Goal: Transaction & Acquisition: Subscribe to service/newsletter

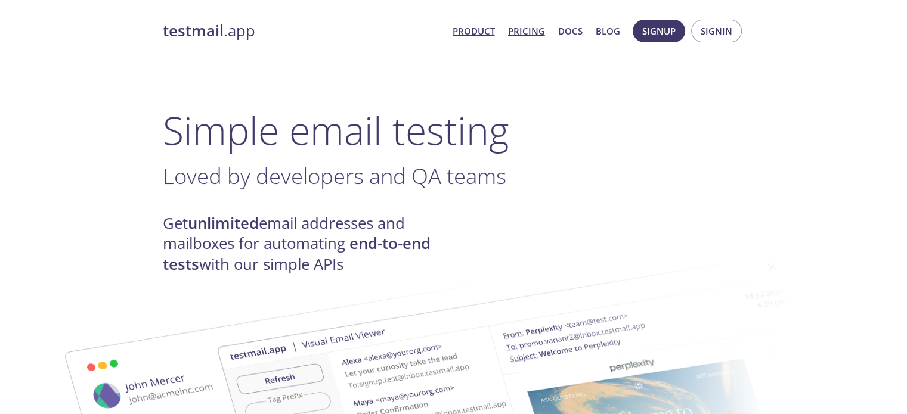
click at [531, 32] on link "Pricing" at bounding box center [526, 31] width 37 height 16
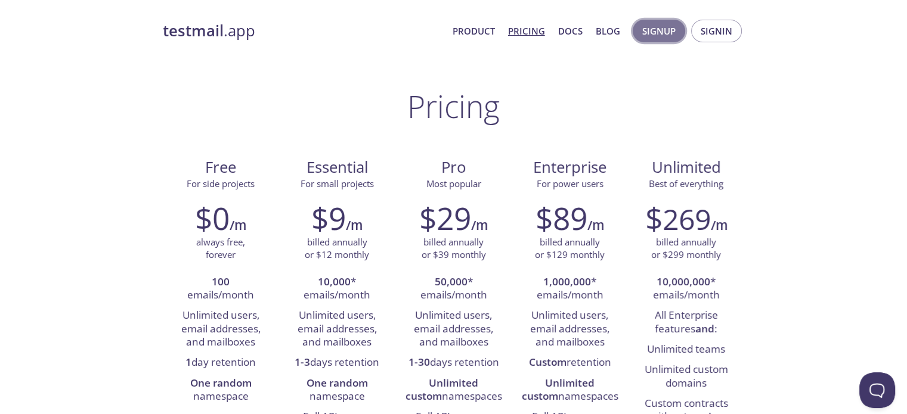
click at [673, 35] on span "Signup" at bounding box center [658, 31] width 33 height 16
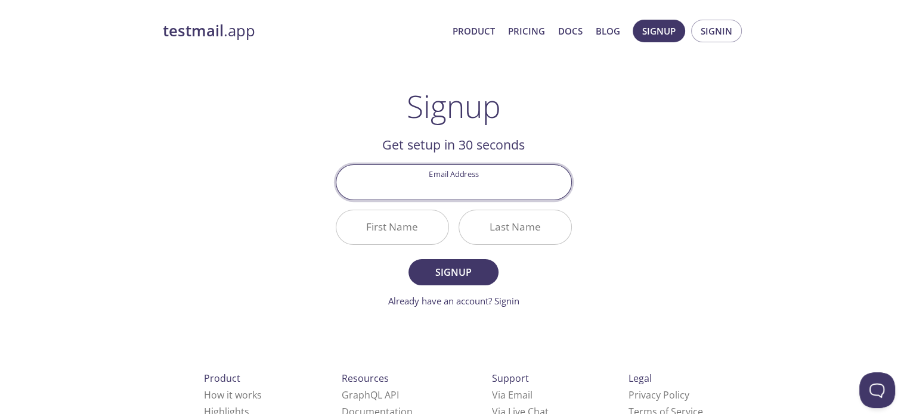
paste input "[EMAIL_ADDRESS][PERSON_NAME][DOMAIN_NAME]"
type input "[EMAIL_ADDRESS][PERSON_NAME][DOMAIN_NAME]"
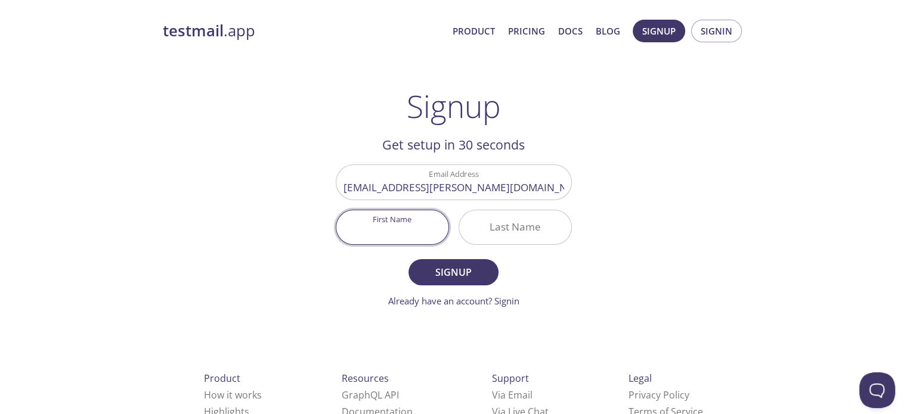
click at [391, 228] on input "First Name" at bounding box center [392, 227] width 112 height 34
type input "[PERSON_NAME]"
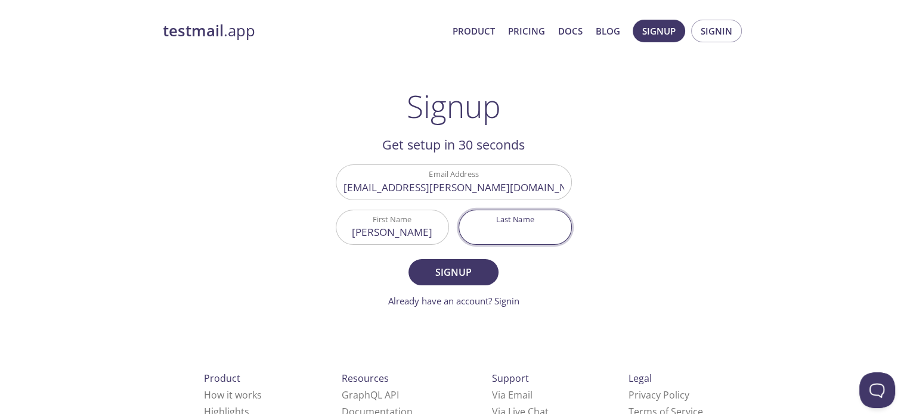
click at [513, 234] on input "Last Name" at bounding box center [515, 227] width 112 height 34
type input "wanli"
click at [453, 265] on span "Signup" at bounding box center [453, 272] width 63 height 17
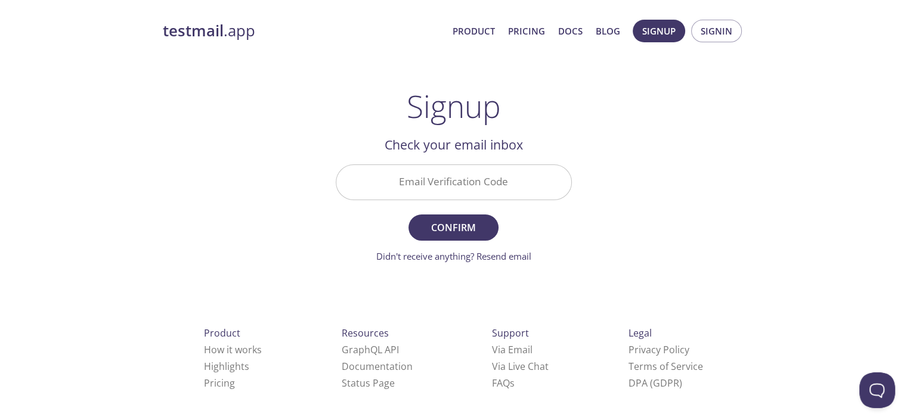
click at [427, 179] on input "Email Verification Code" at bounding box center [453, 182] width 235 height 34
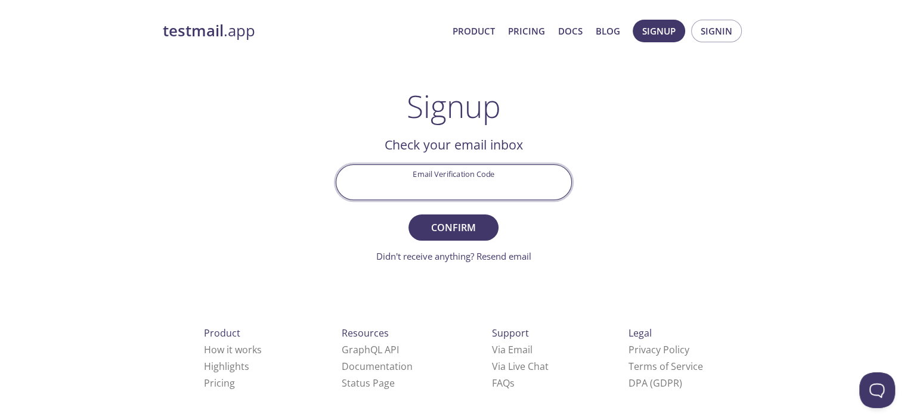
paste input "QJLCQTQ"
type input "QJLCQTQ"
click at [461, 232] on span "Confirm" at bounding box center [453, 227] width 63 height 17
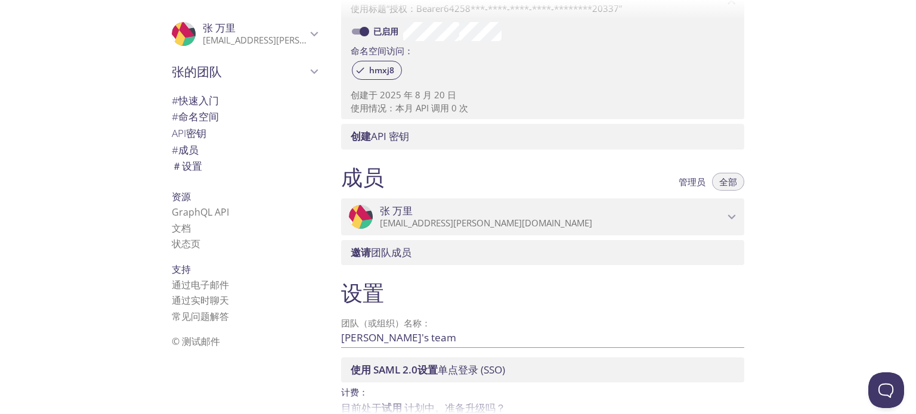
scroll to position [417, 0]
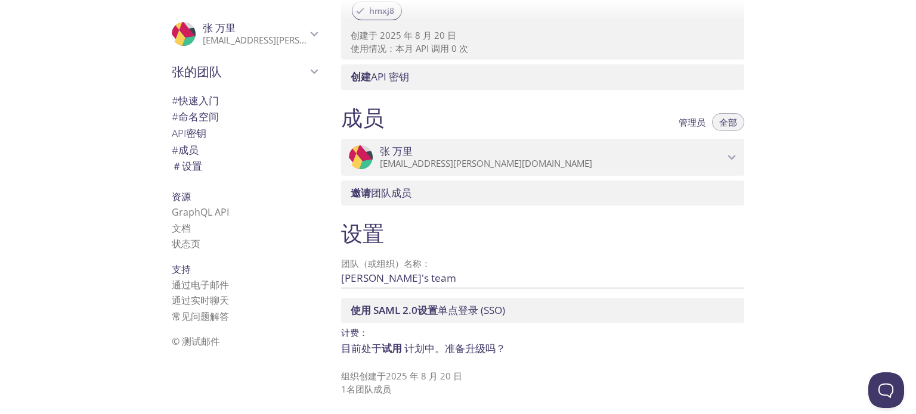
click at [467, 351] on font "升级" at bounding box center [475, 349] width 20 height 14
